Goal: Information Seeking & Learning: Find specific fact

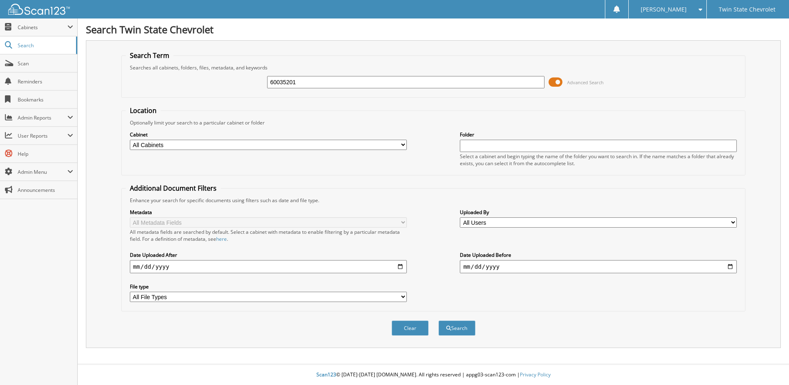
type input "60035201"
click at [439, 321] on button "Search" at bounding box center [457, 328] width 37 height 15
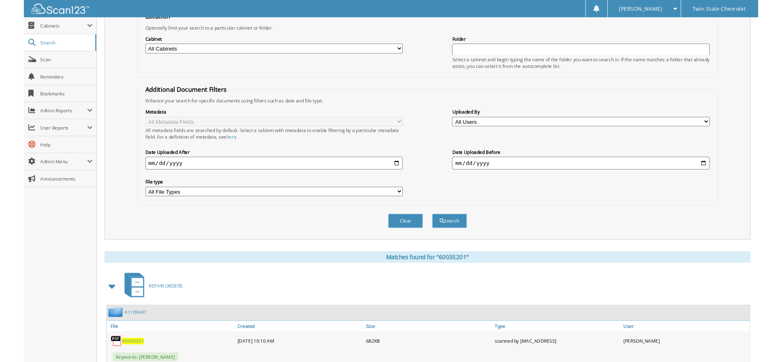
scroll to position [120, 0]
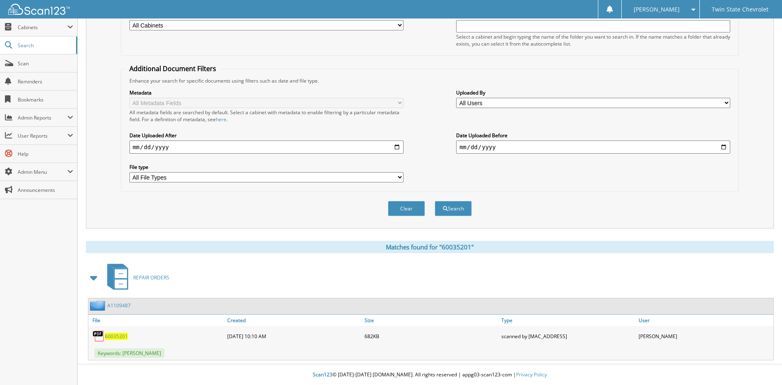
click at [108, 337] on span "60035201" at bounding box center [116, 336] width 23 height 7
